Goal: Communication & Community: Answer question/provide support

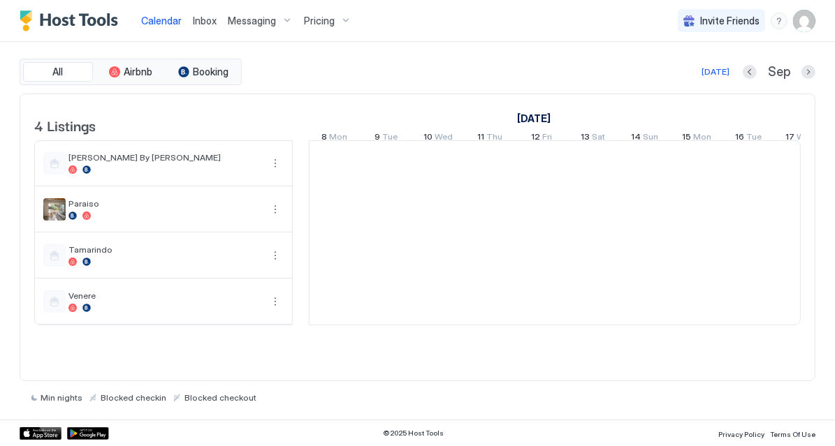
scroll to position [0, 775]
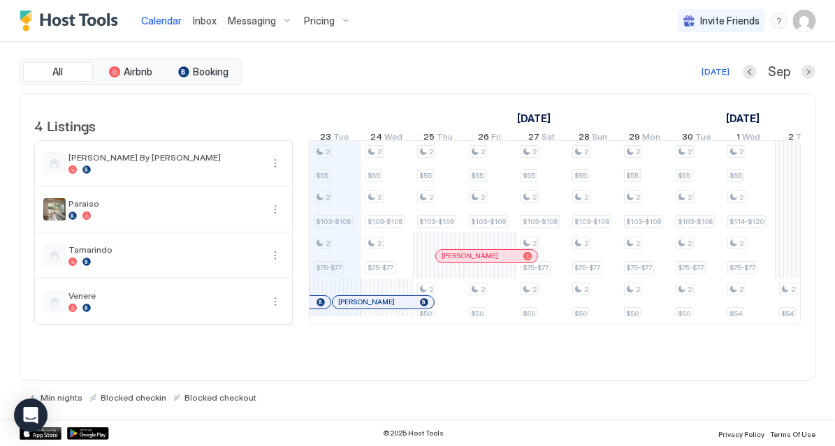
click at [210, 23] on span "Inbox" at bounding box center [205, 21] width 24 height 12
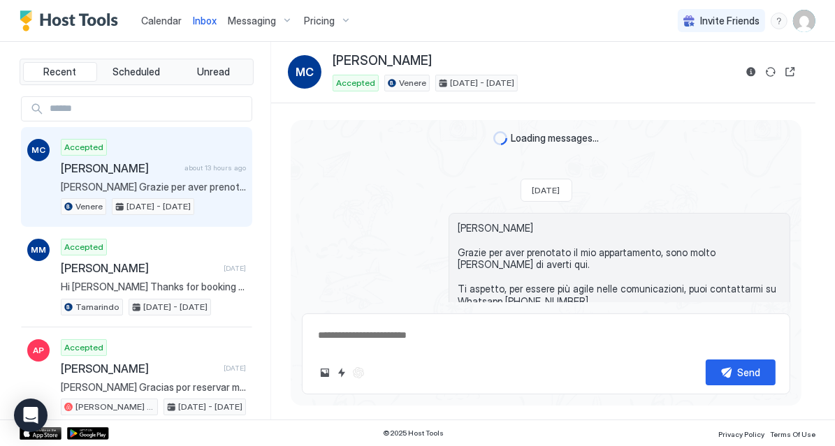
scroll to position [49, 0]
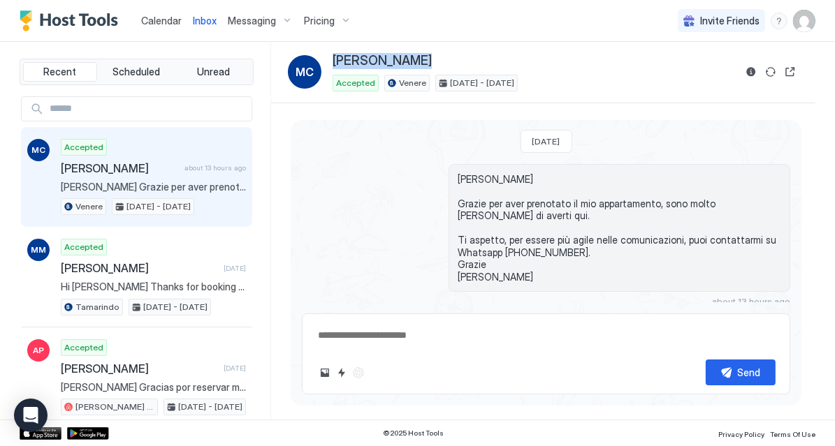
drag, startPoint x: 420, startPoint y: 61, endPoint x: 335, endPoint y: 59, distance: 85.2
click at [335, 59] on div "[PERSON_NAME]" at bounding box center [533, 61] width 402 height 16
copy span "[PERSON_NAME]"
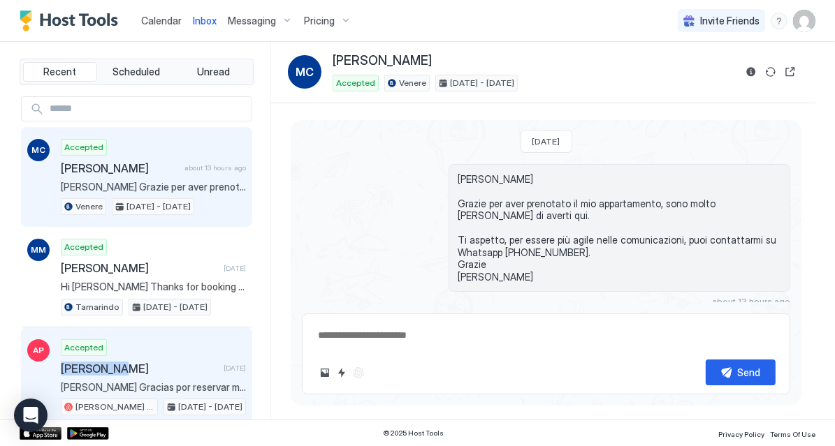
drag, startPoint x: 124, startPoint y: 362, endPoint x: 60, endPoint y: 362, distance: 64.2
click at [61, 362] on span "[PERSON_NAME]" at bounding box center [139, 369] width 157 height 14
copy span "[PERSON_NAME]"
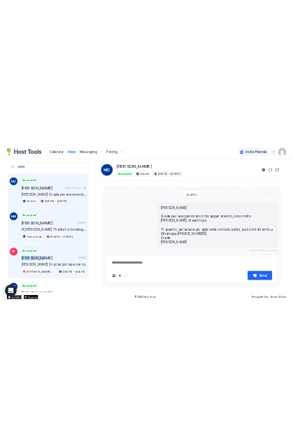
scroll to position [0, 0]
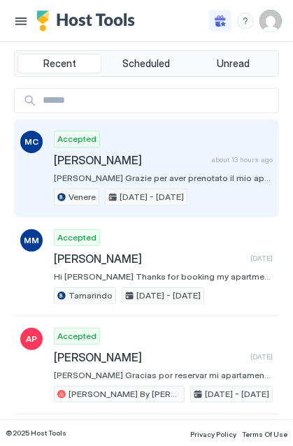
click at [140, 172] on span "[PERSON_NAME] Grazie per aver prenotato il mio appartamento, sono molto [PERSON…" at bounding box center [163, 177] width 219 height 10
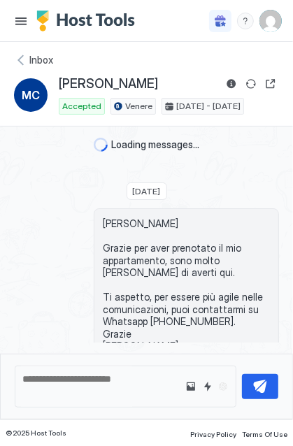
type textarea "*"
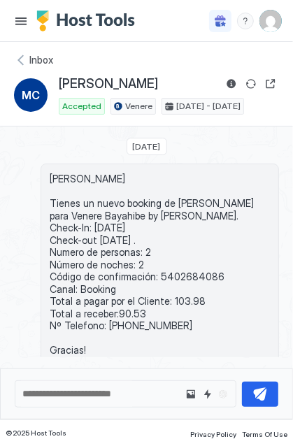
click at [176, 274] on span "[PERSON_NAME] Tienes un nuevo booking de [PERSON_NAME] para Venere Bayahibe by …" at bounding box center [160, 264] width 220 height 184
copy span "5402684086"
drag, startPoint x: 135, startPoint y: 84, endPoint x: 52, endPoint y: 85, distance: 82.4
click at [52, 85] on div "MC [PERSON_NAME] Accepted Venere [DATE] - [DATE]" at bounding box center [146, 94] width 265 height 39
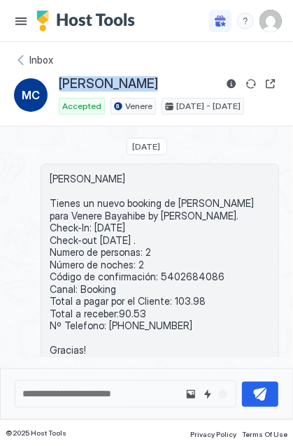
copy div "[PERSON_NAME]"
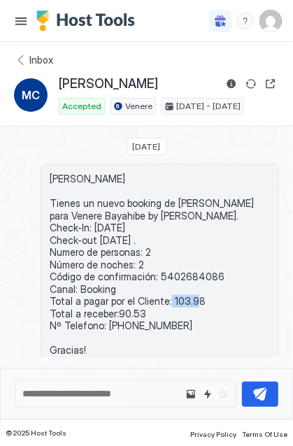
drag, startPoint x: 196, startPoint y: 300, endPoint x: 166, endPoint y: 299, distance: 29.4
click at [166, 299] on span "[PERSON_NAME] Tienes un nuevo booking de [PERSON_NAME] para Venere Bayahibe by …" at bounding box center [160, 264] width 220 height 184
copy span "103.98"
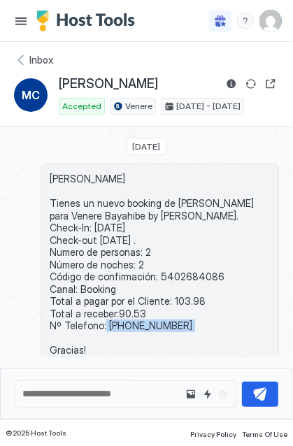
drag, startPoint x: 197, startPoint y: 318, endPoint x: 103, endPoint y: 321, distance: 93.6
click at [103, 321] on span "[PERSON_NAME] Tienes un nuevo booking de [PERSON_NAME] para Venere Bayahibe by …" at bounding box center [160, 264] width 220 height 184
copy span "[PHONE_NUMBER]"
